Goal: Information Seeking & Learning: Learn about a topic

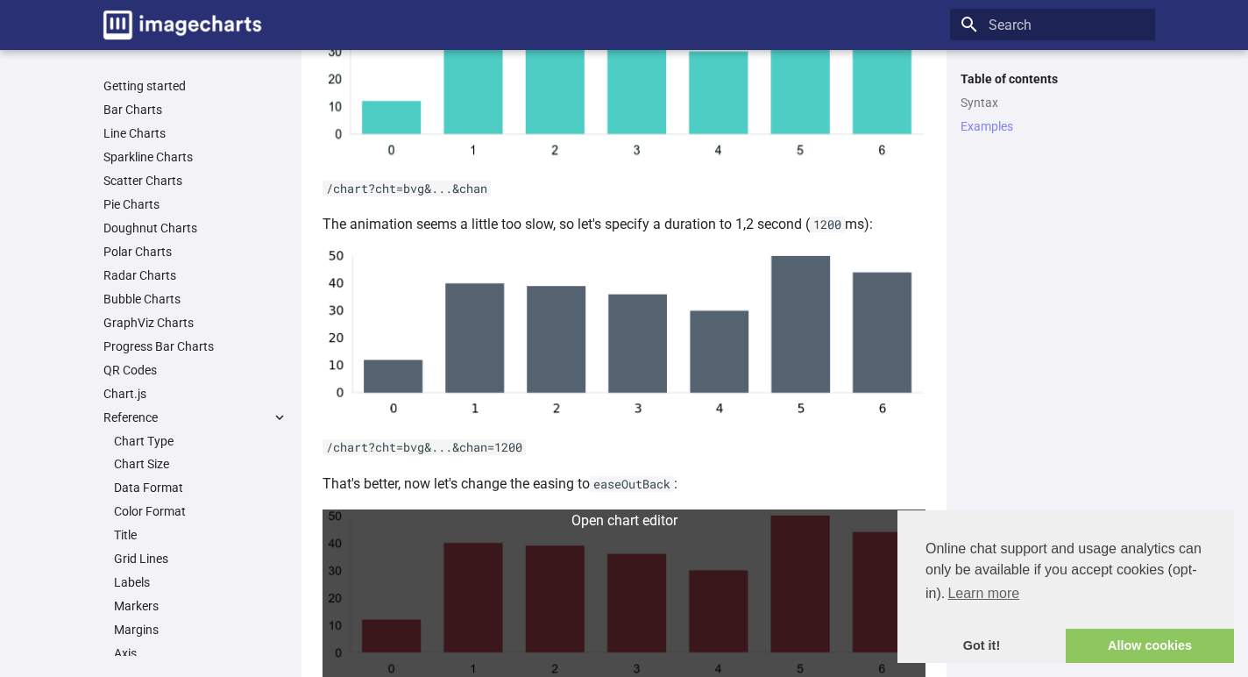
scroll to position [1119, 0]
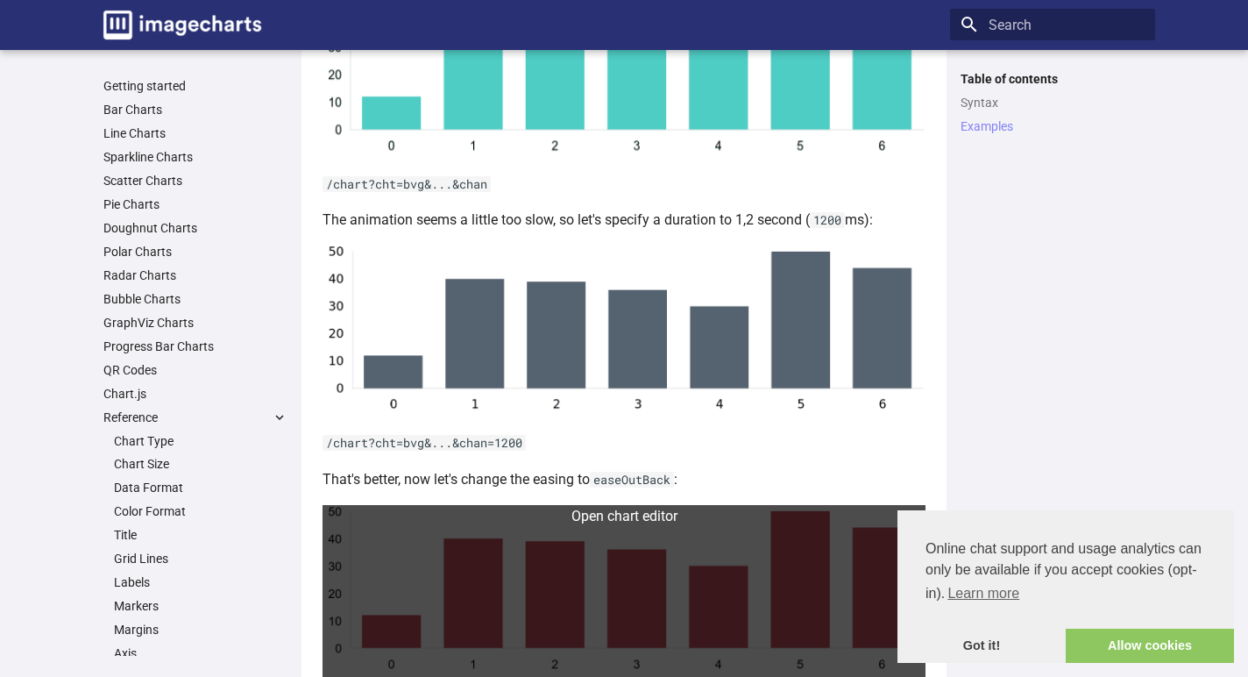
click at [689, 538] on link at bounding box center [623, 591] width 603 height 173
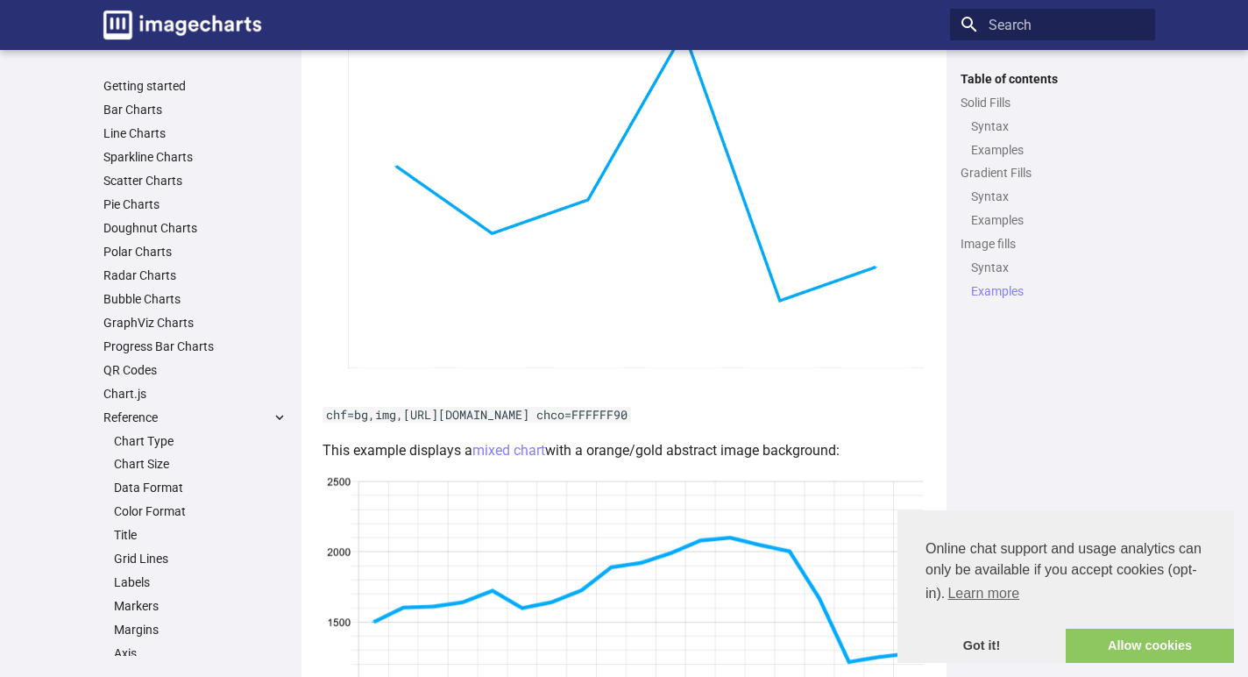
scroll to position [3413, 0]
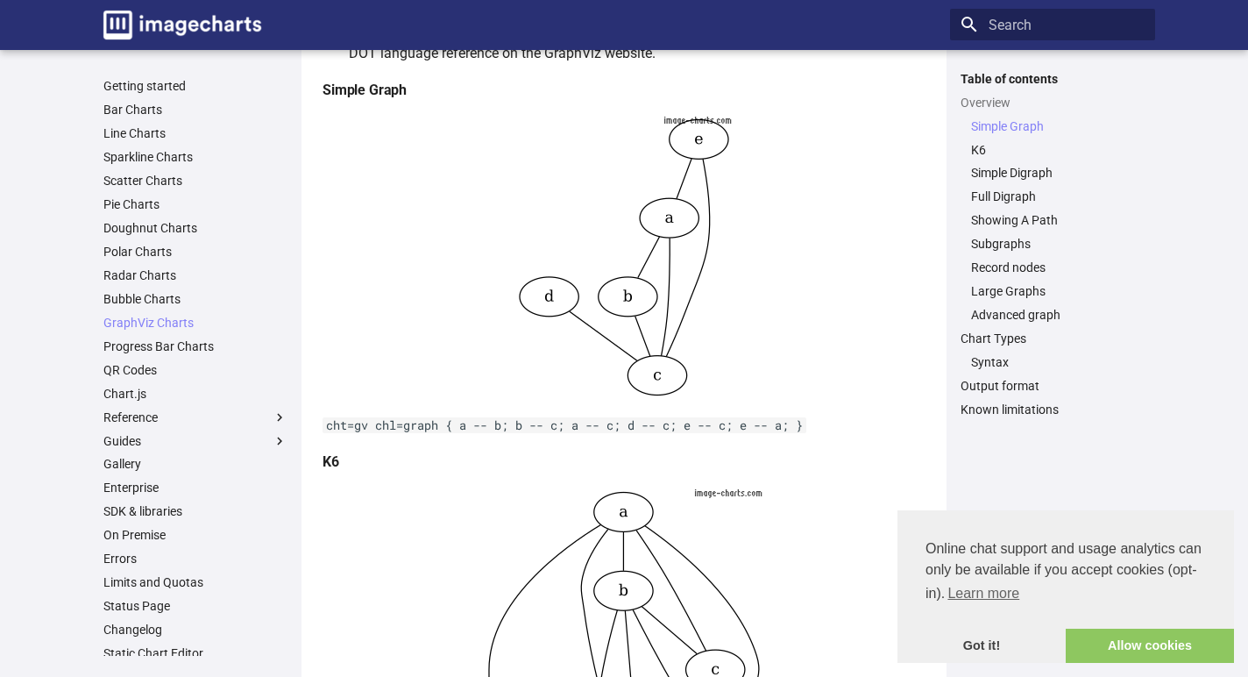
scroll to position [161, 0]
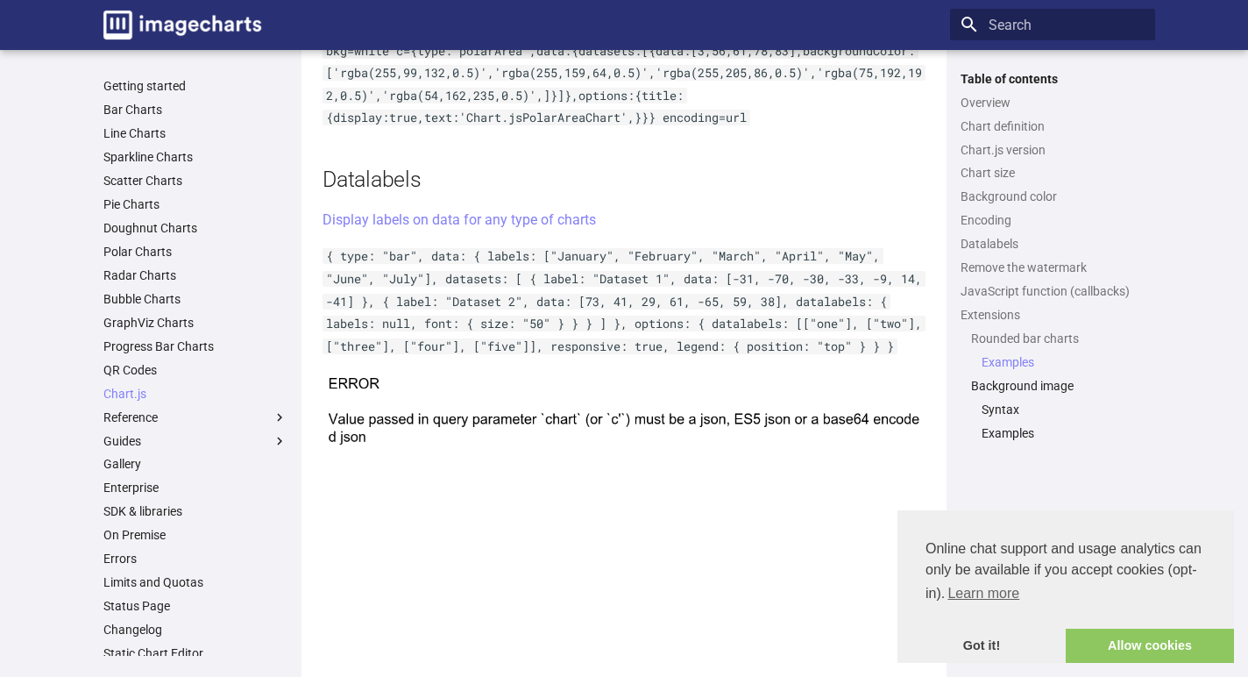
scroll to position [5651, 0]
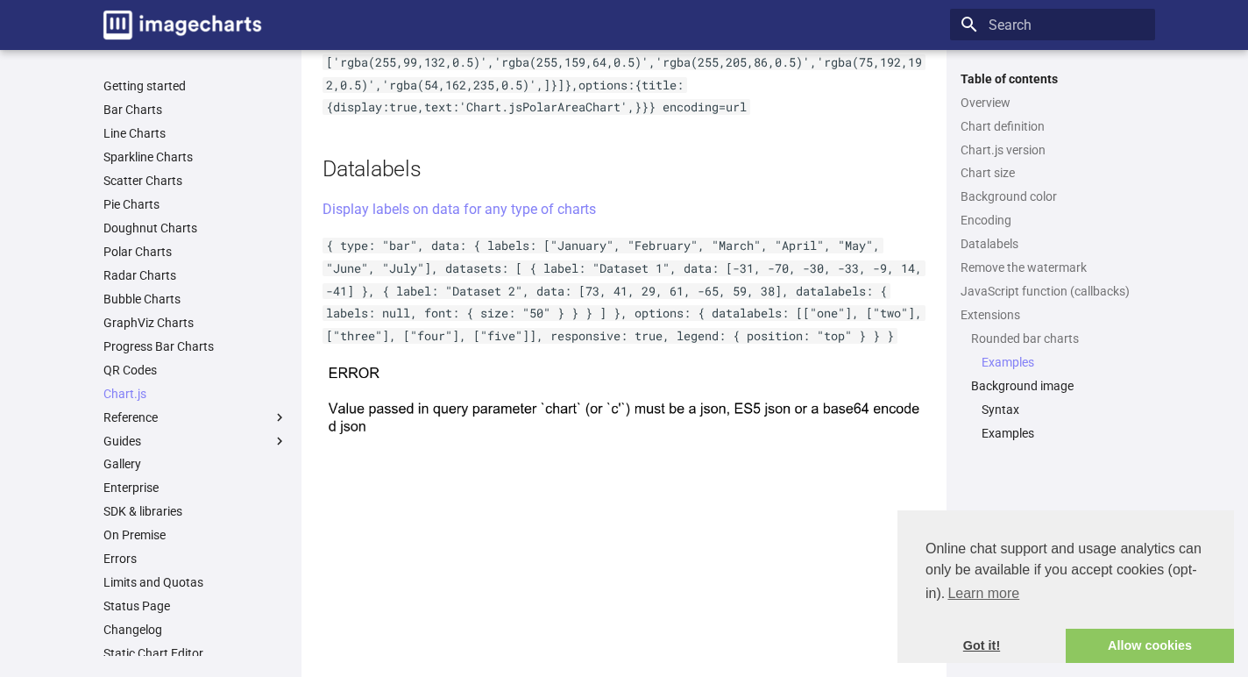
click at [994, 645] on link "Got it!" at bounding box center [981, 645] width 168 height 35
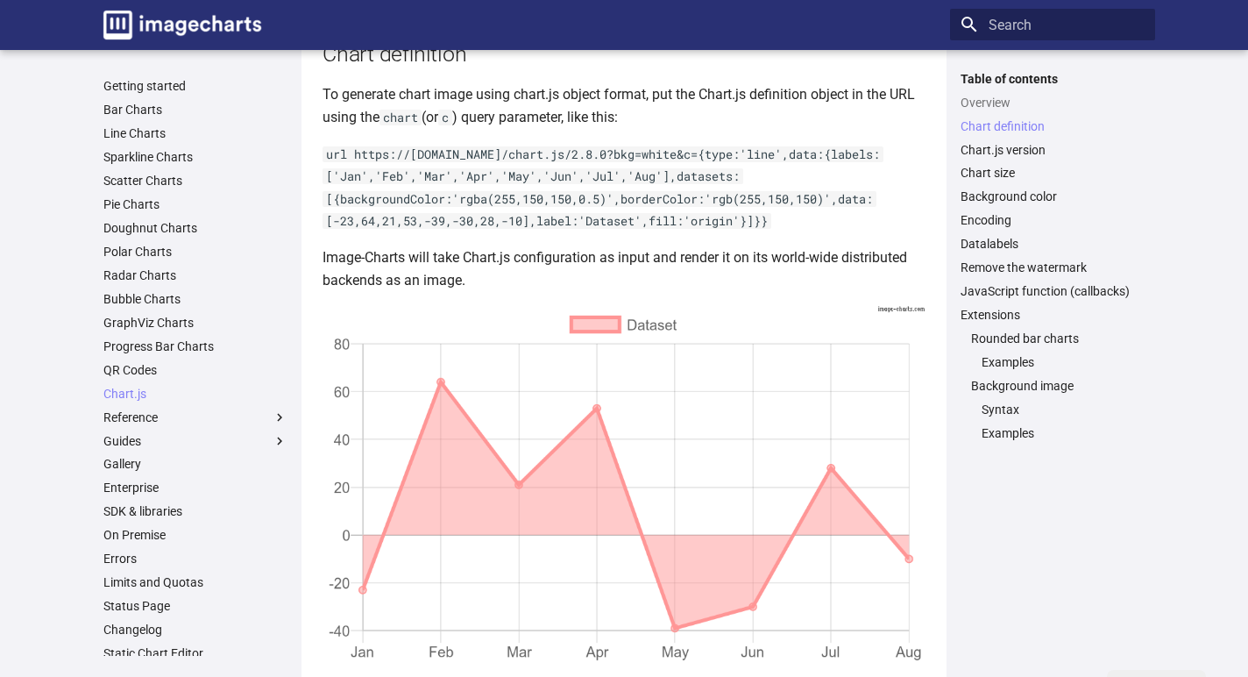
scroll to position [0, 0]
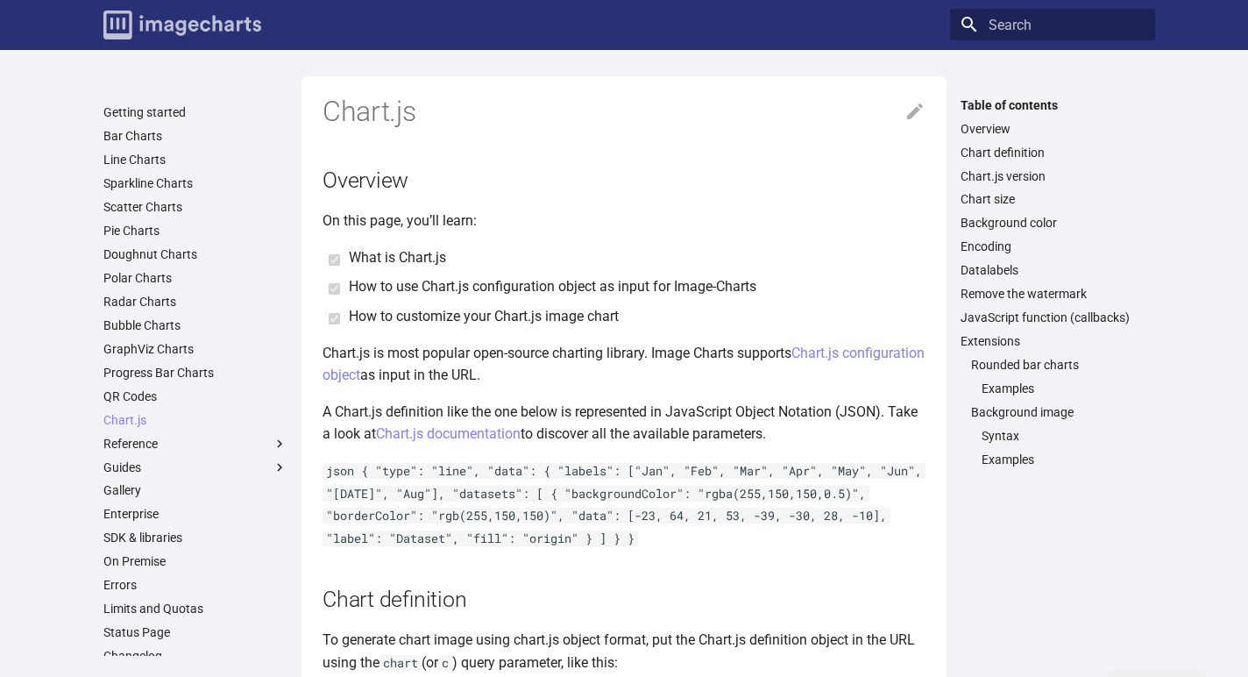
click at [218, 27] on img "Image-Charts documentation" at bounding box center [182, 25] width 158 height 29
